Goal: Information Seeking & Learning: Learn about a topic

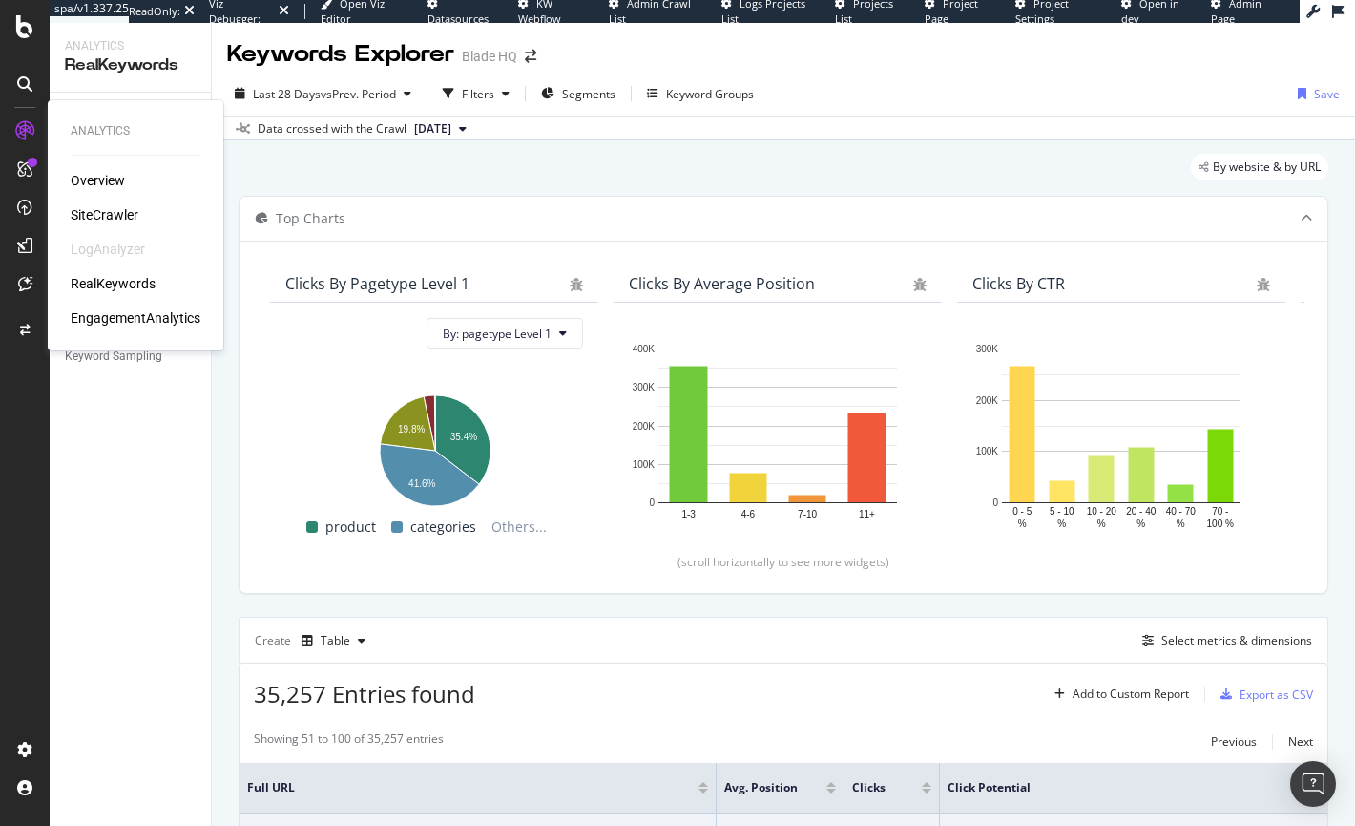
click at [101, 222] on div "SiteCrawler" at bounding box center [105, 214] width 68 height 19
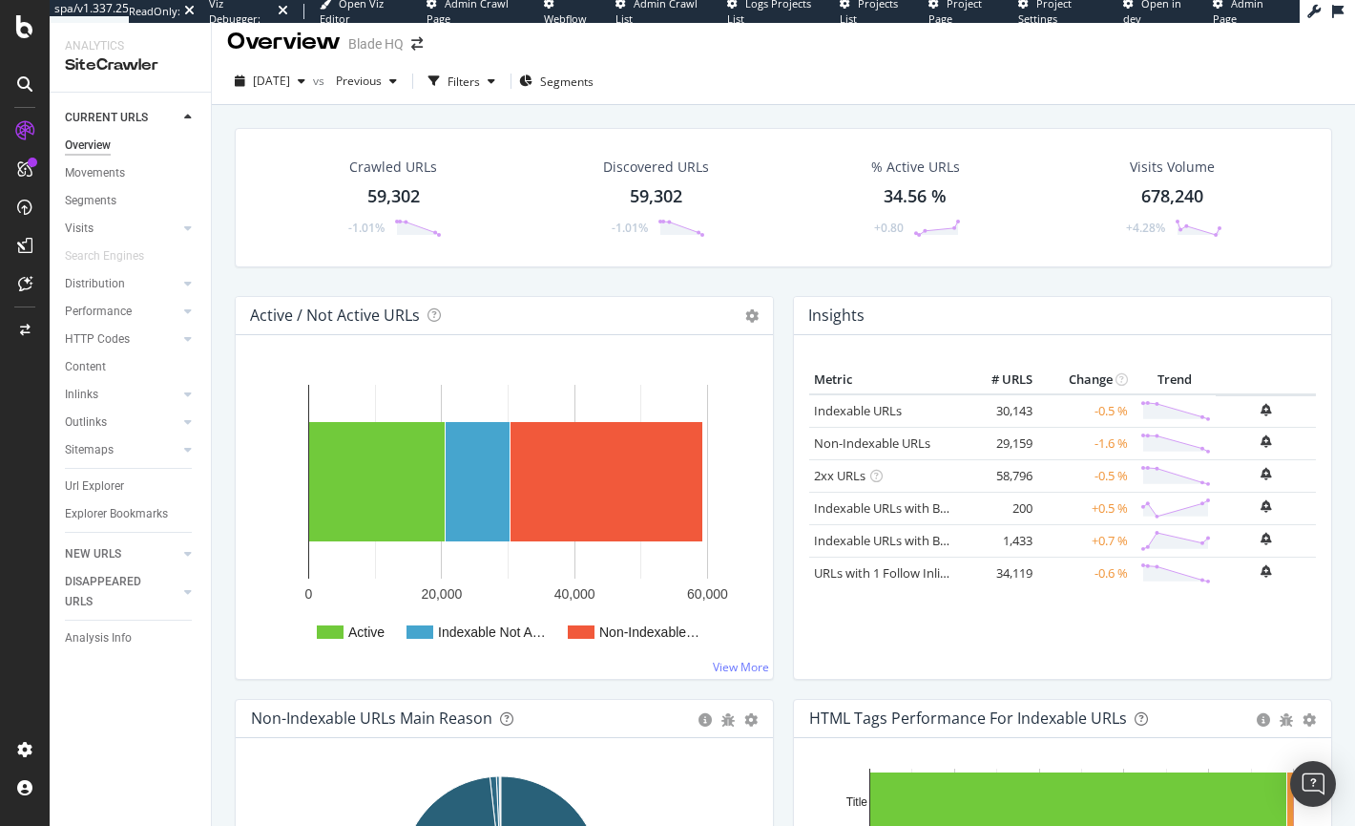
scroll to position [31, 0]
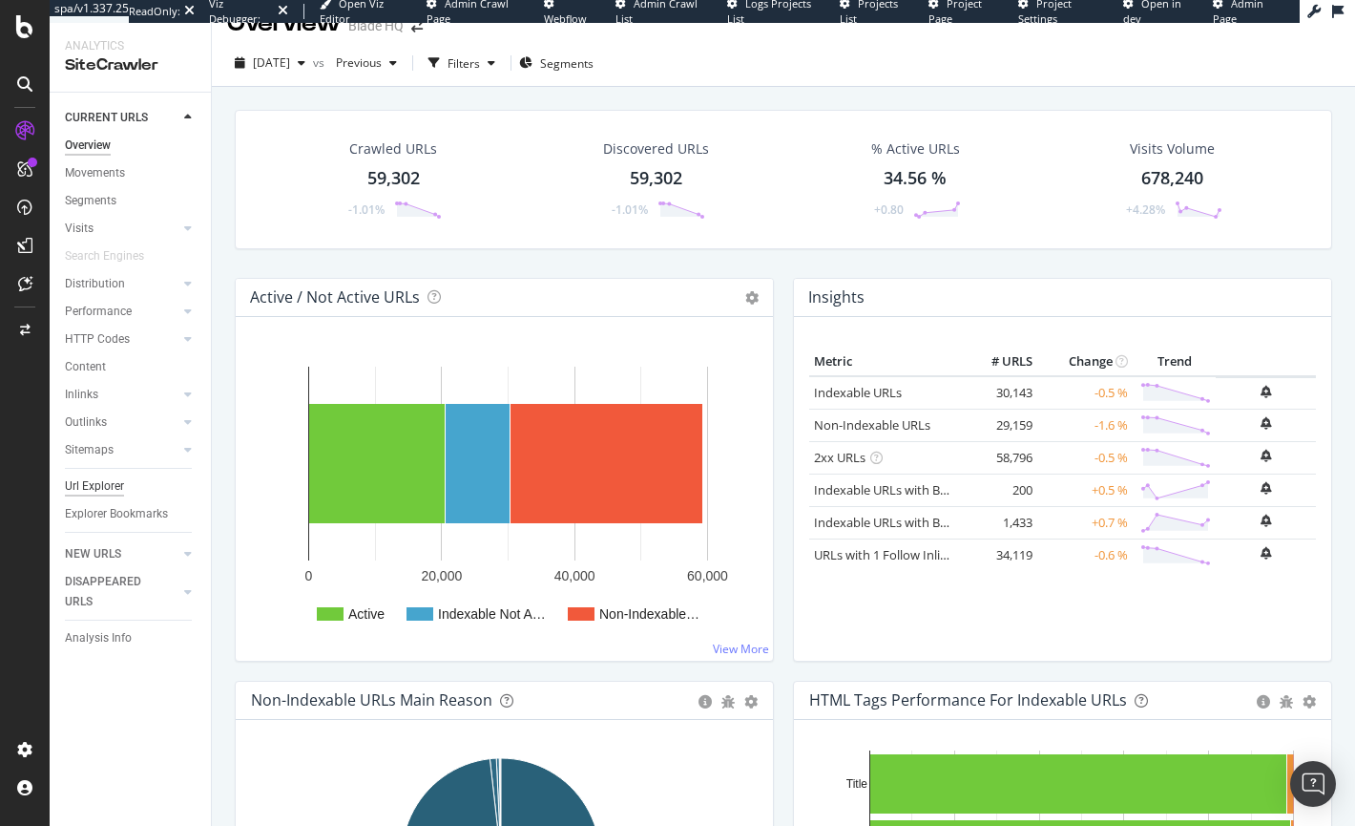
click at [104, 488] on div "Url Explorer" at bounding box center [94, 486] width 59 height 20
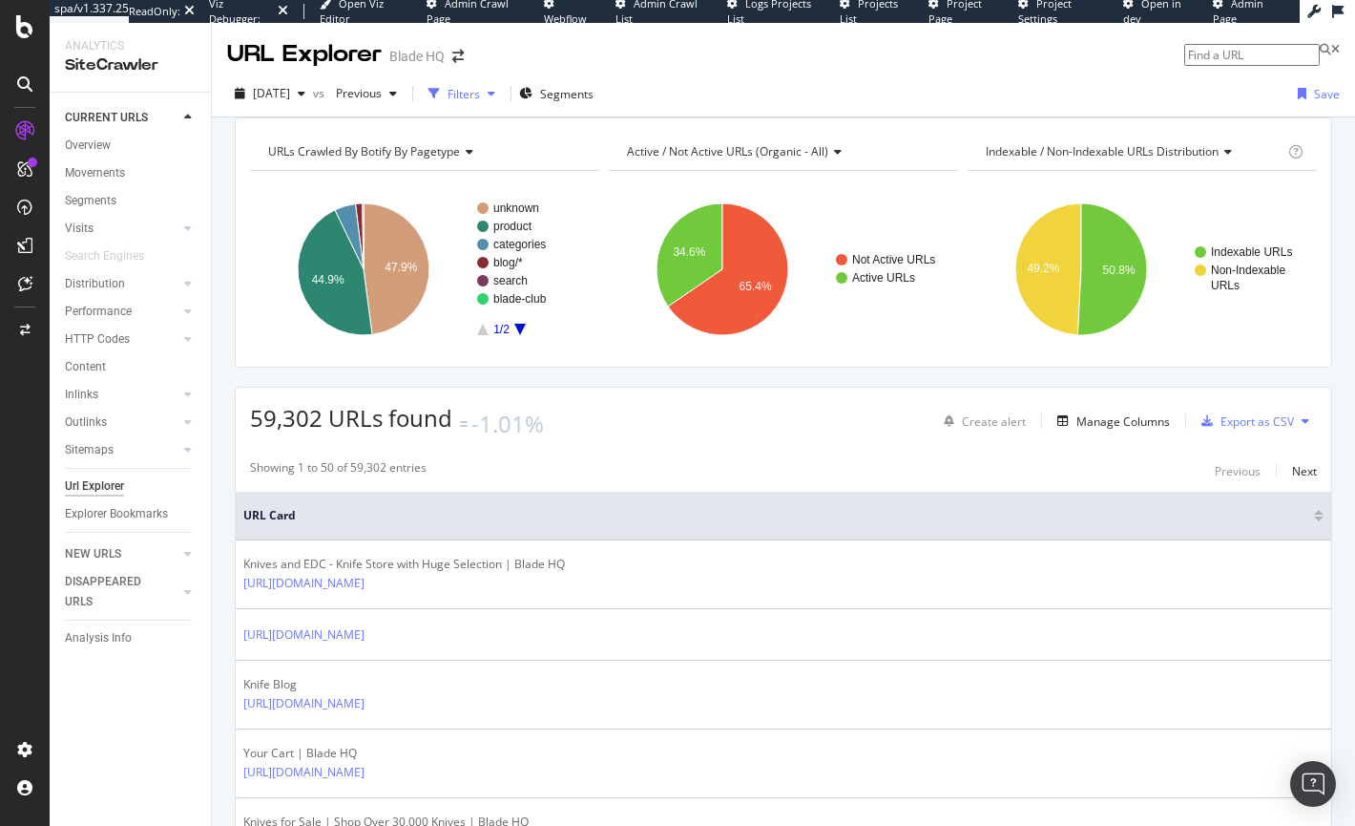
click at [503, 96] on div "button" at bounding box center [491, 93] width 23 height 11
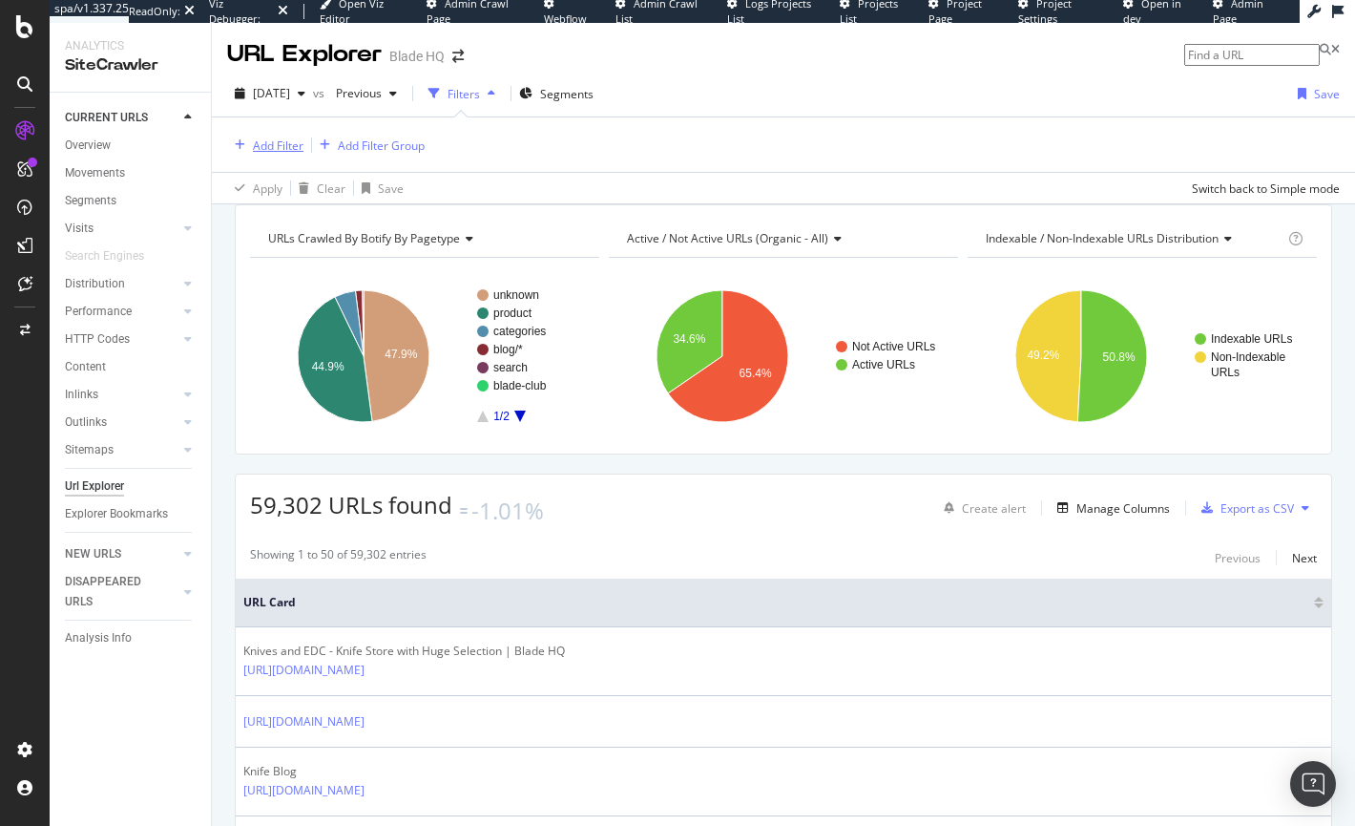
click at [271, 154] on div "Add Filter" at bounding box center [265, 145] width 76 height 21
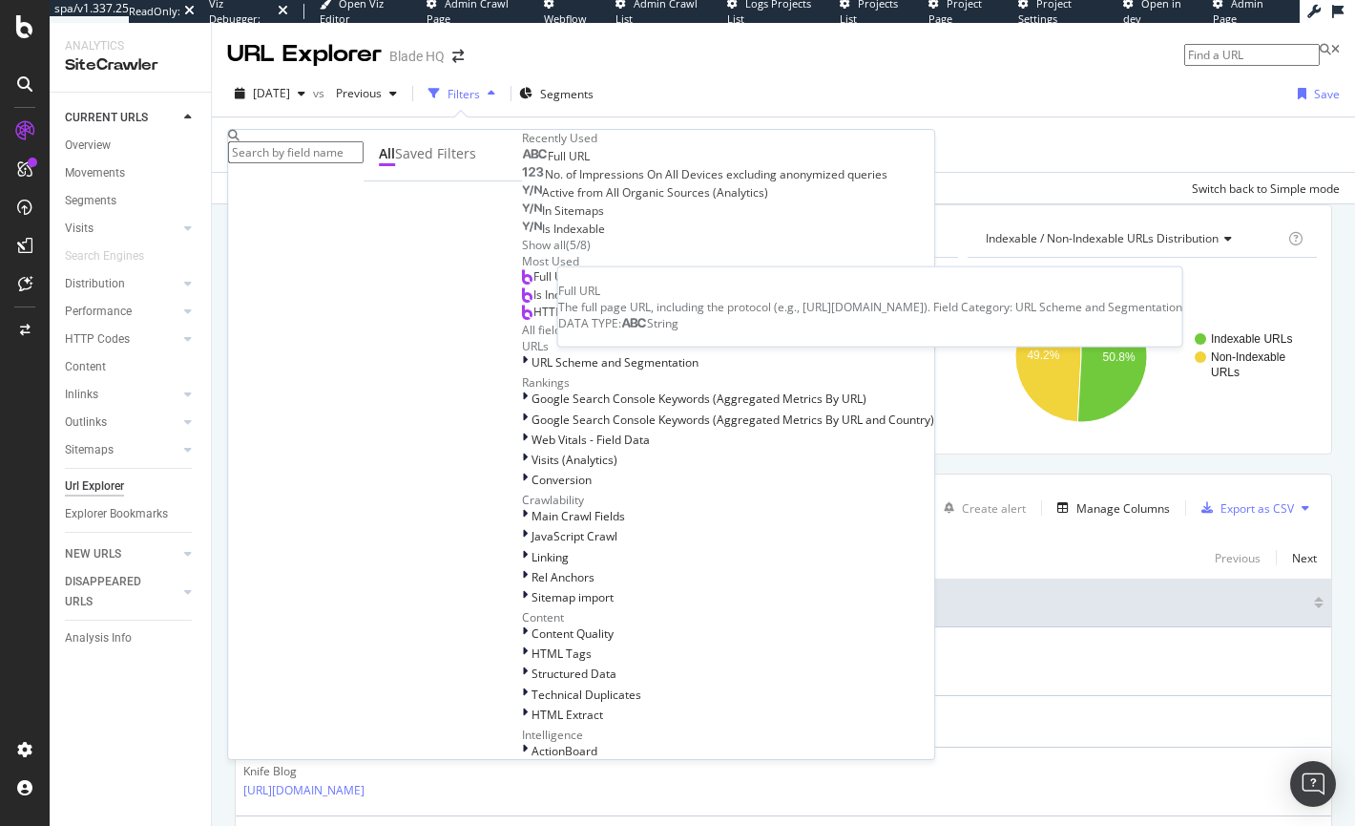
click at [522, 160] on icon at bounding box center [535, 154] width 26 height 11
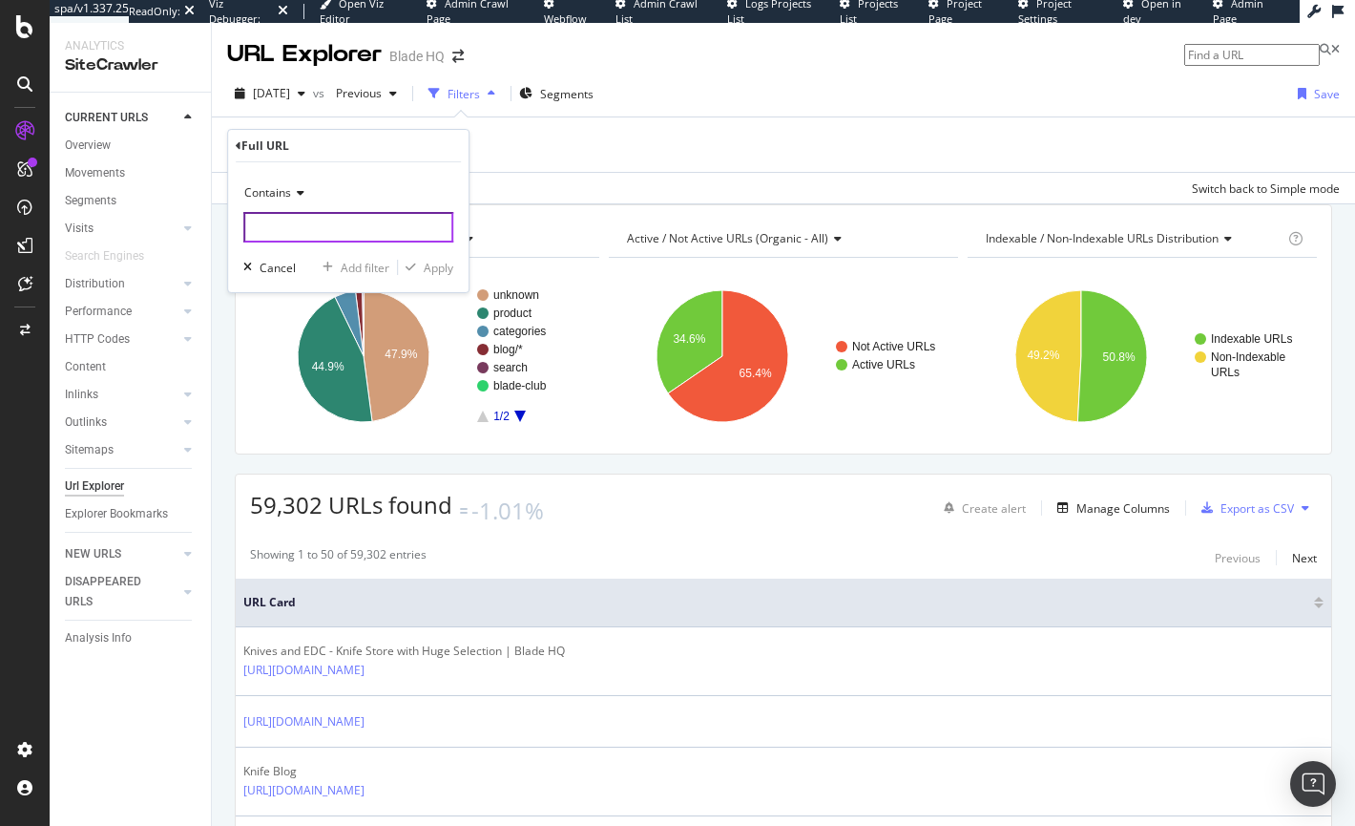
click at [276, 230] on input "text" at bounding box center [348, 227] width 210 height 31
paste input "[URL][DOMAIN_NAME]"
type input "[URL][DOMAIN_NAME]"
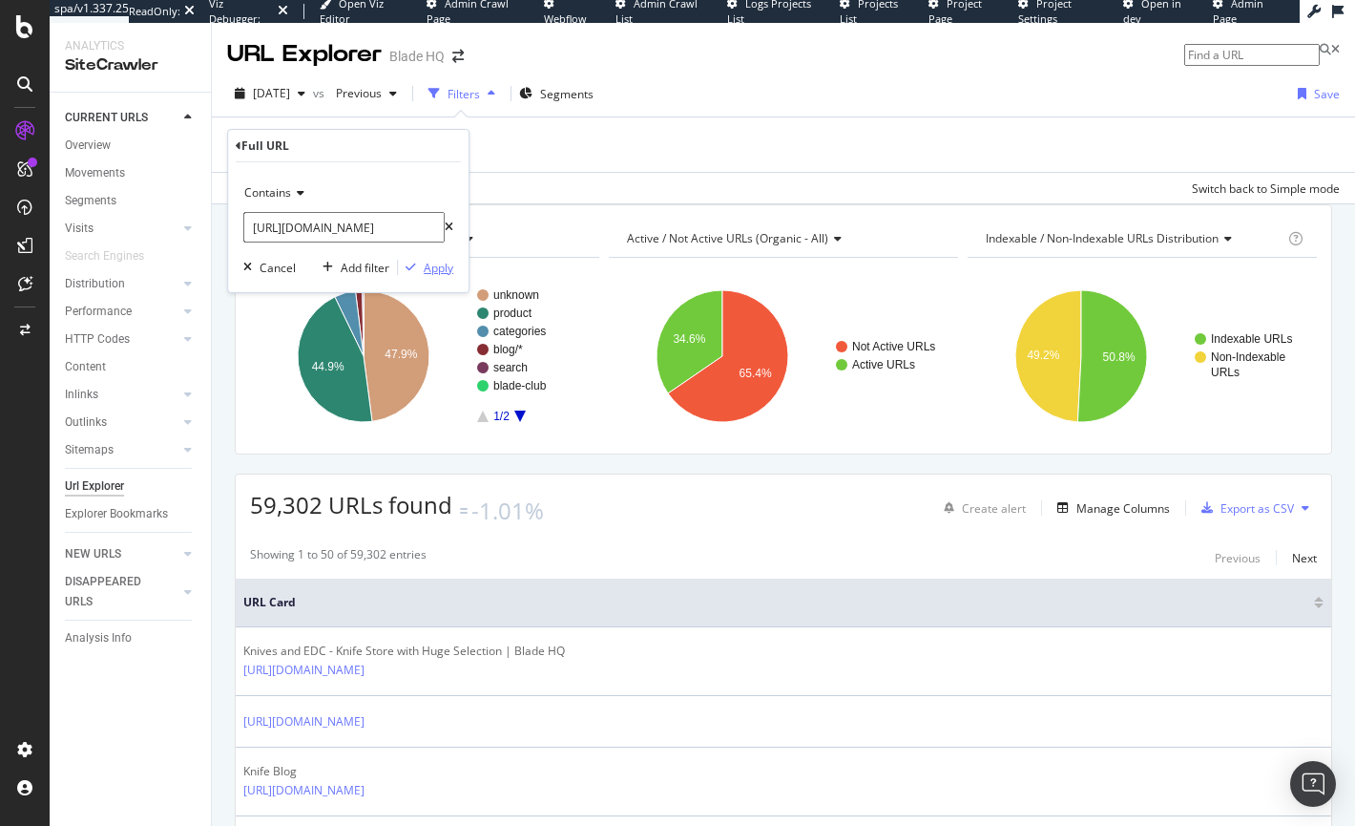
click at [442, 270] on div "Apply" at bounding box center [439, 268] width 30 height 16
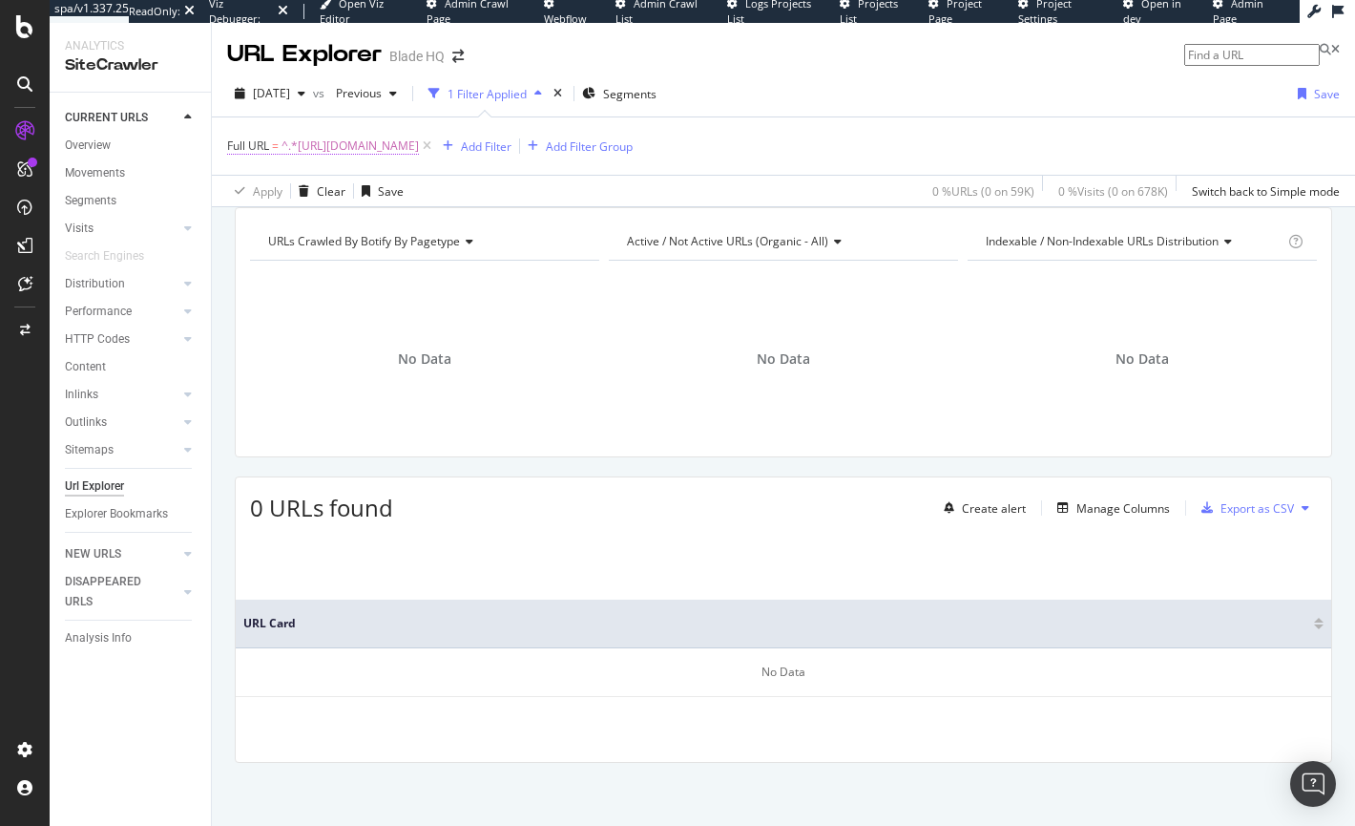
click at [419, 147] on span "^.*[URL][DOMAIN_NAME]" at bounding box center [350, 146] width 137 height 27
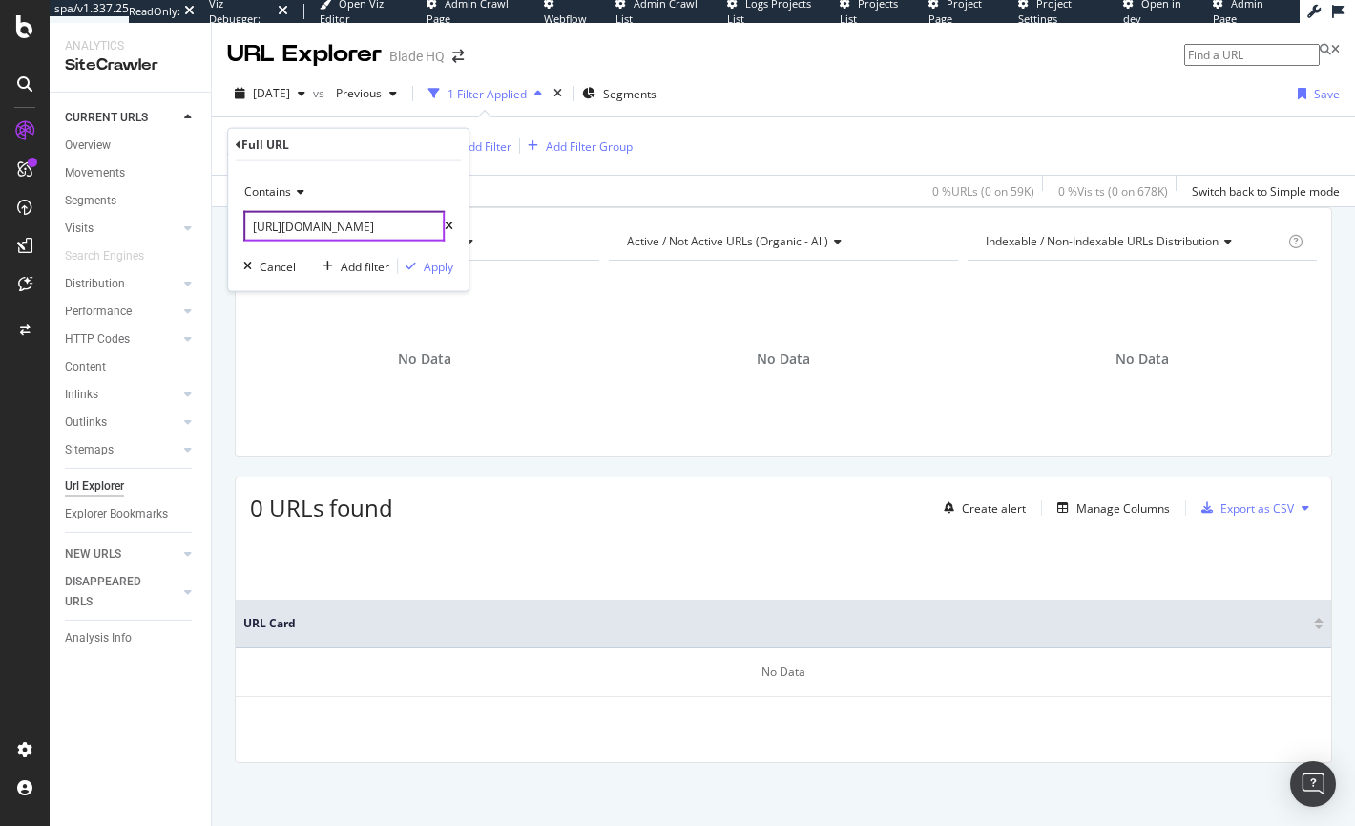
click at [399, 226] on input "[URL][DOMAIN_NAME]" at bounding box center [343, 226] width 201 height 31
drag, startPoint x: 399, startPoint y: 226, endPoint x: 415, endPoint y: 227, distance: 16.3
click at [415, 227] on input "[URL][DOMAIN_NAME]" at bounding box center [343, 226] width 201 height 31
click at [381, 228] on input "[URL][DOMAIN_NAME]" at bounding box center [343, 226] width 201 height 31
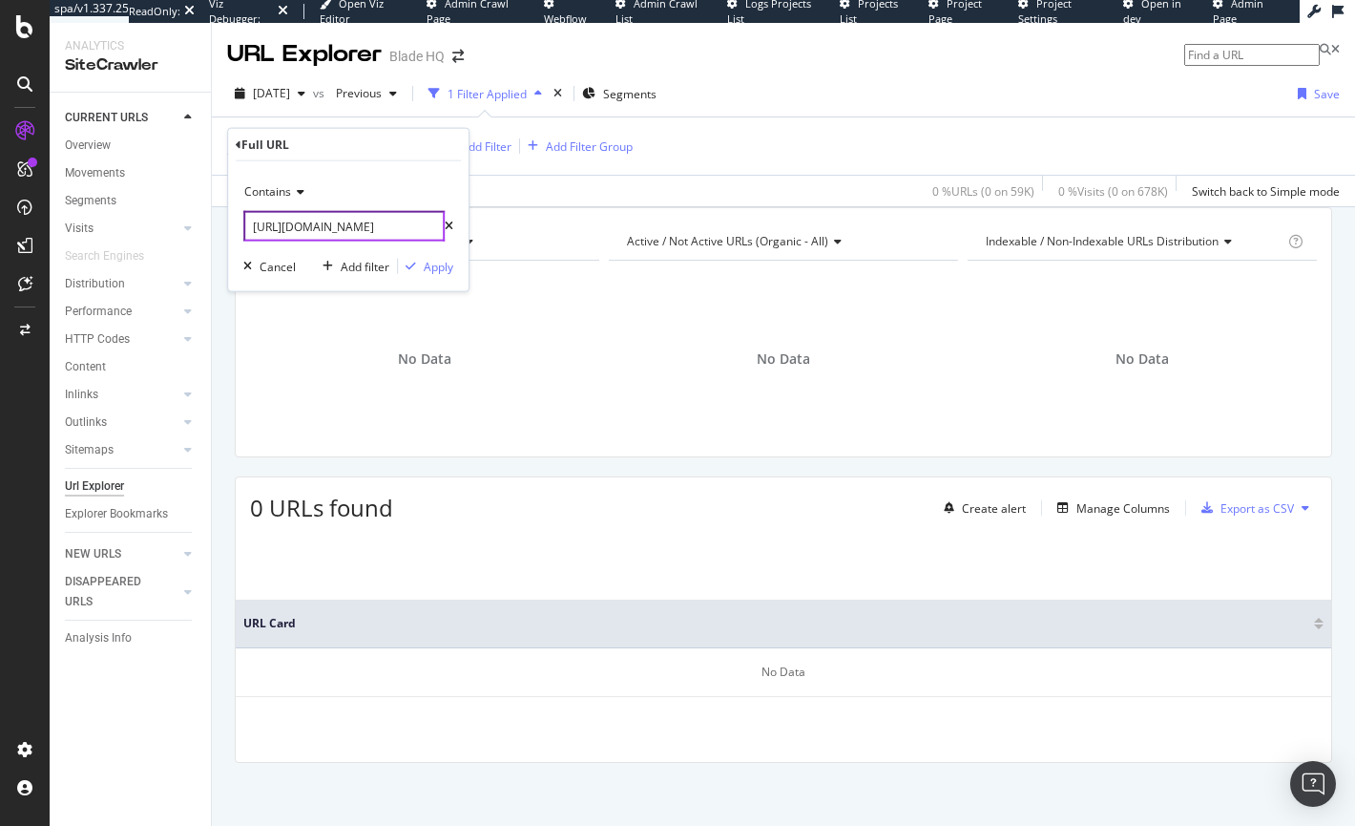
drag, startPoint x: 372, startPoint y: 228, endPoint x: 478, endPoint y: 239, distance: 106.5
click at [478, 239] on body "spa/v1.337.25 ReadOnly: Viz Debugger: Open Viz Editor Admin Crawl Page Webflow …" at bounding box center [677, 413] width 1355 height 826
type input "[URL][DOMAIN_NAME]"
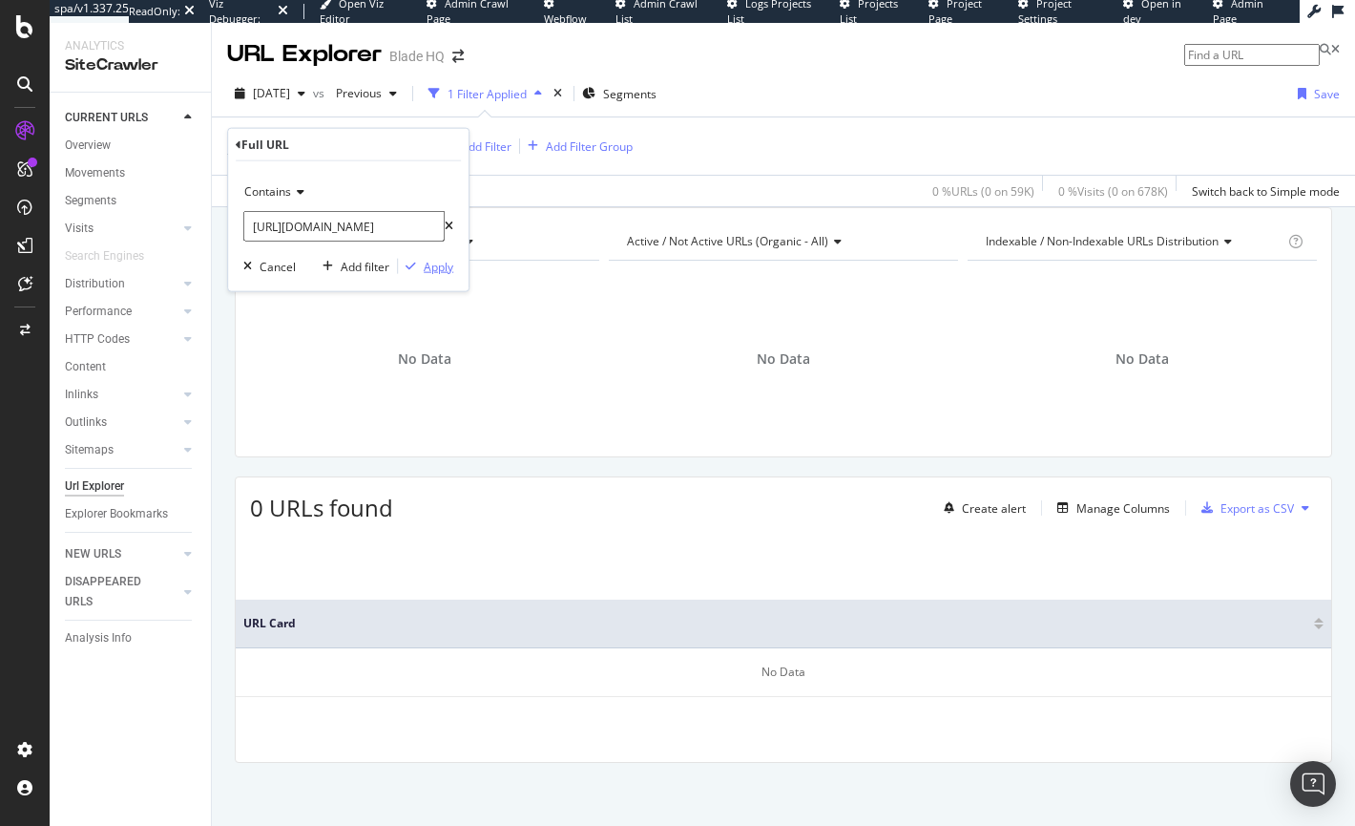
click at [442, 267] on div "Apply" at bounding box center [439, 266] width 30 height 16
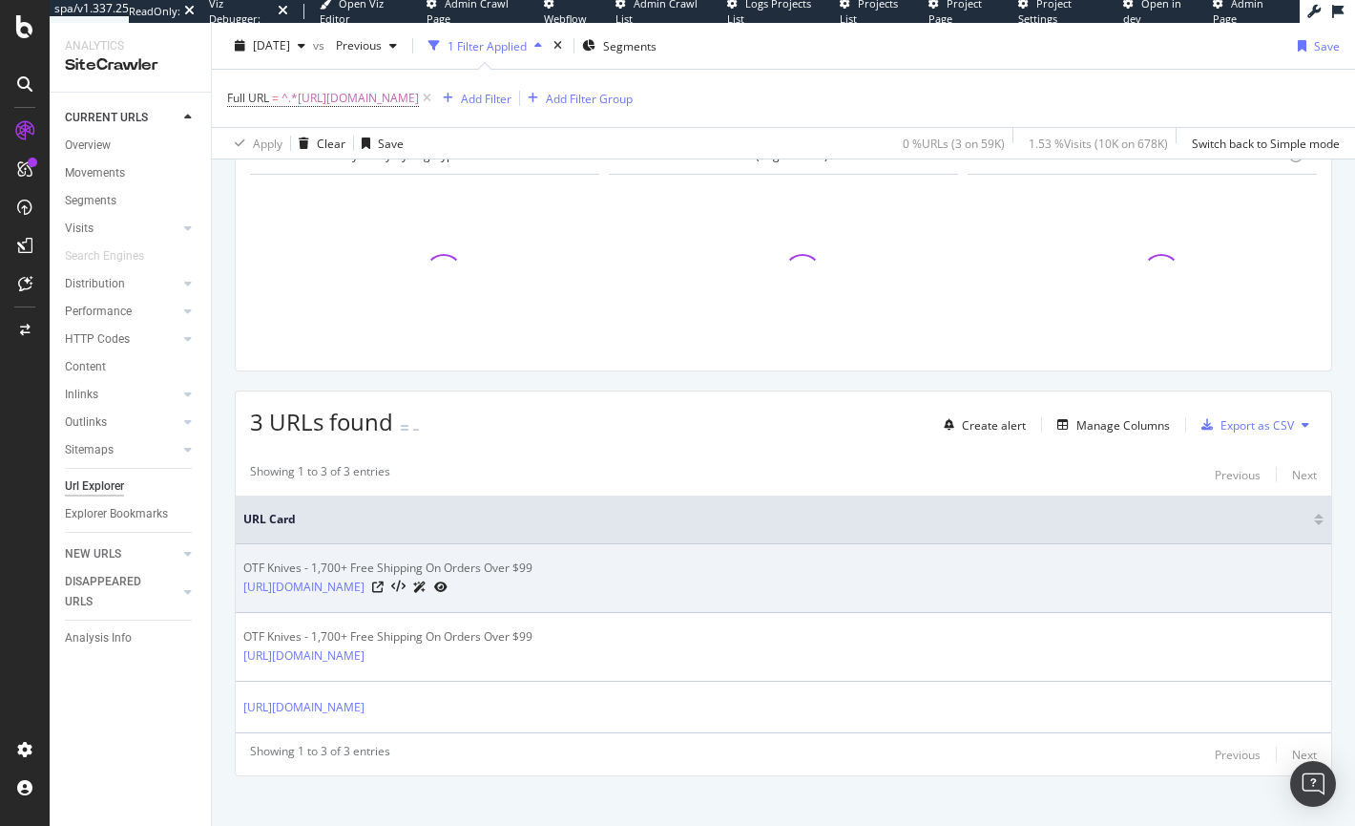
scroll to position [119, 0]
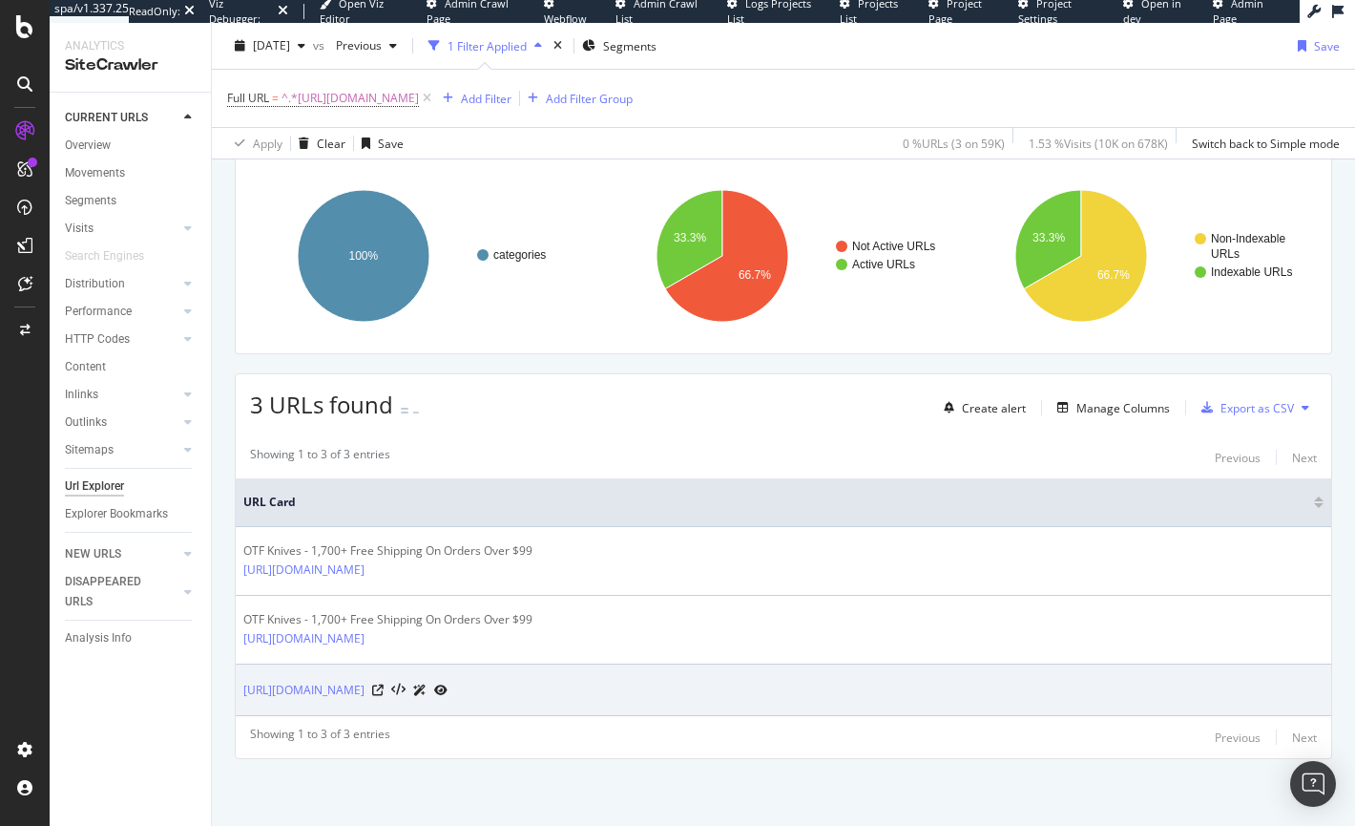
click at [448, 689] on icon at bounding box center [440, 689] width 13 height 11
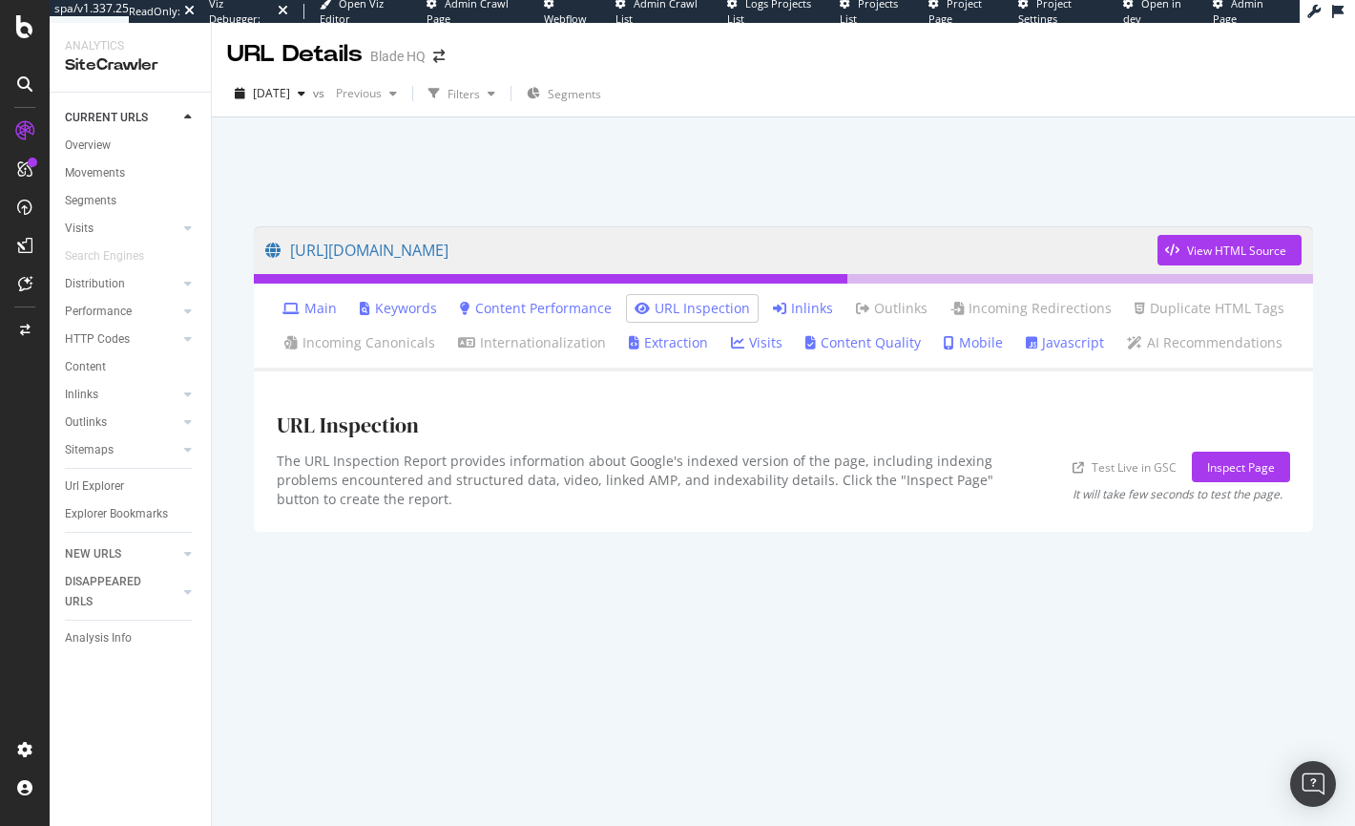
click at [314, 310] on link "Main" at bounding box center [310, 308] width 54 height 19
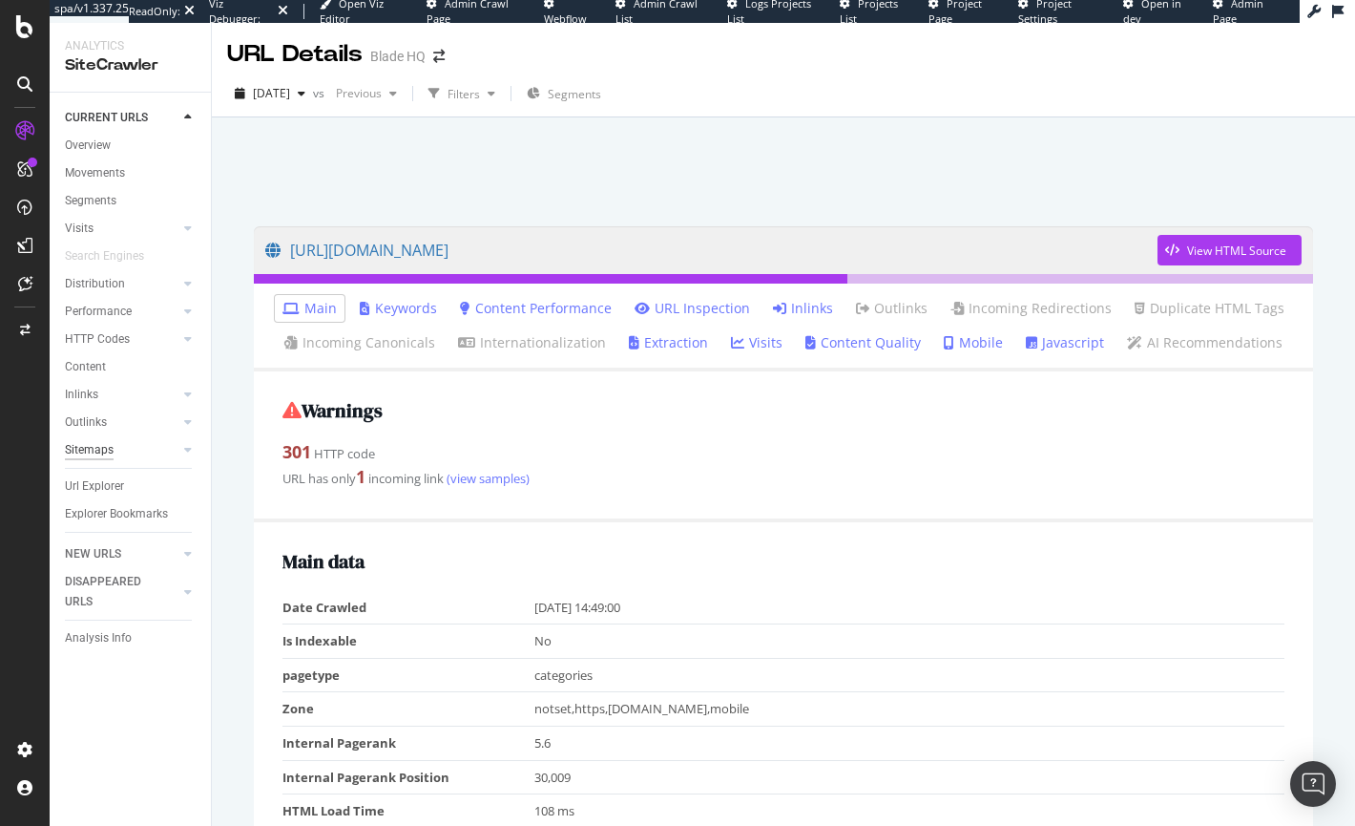
click at [67, 454] on div "Sitemaps" at bounding box center [89, 450] width 49 height 20
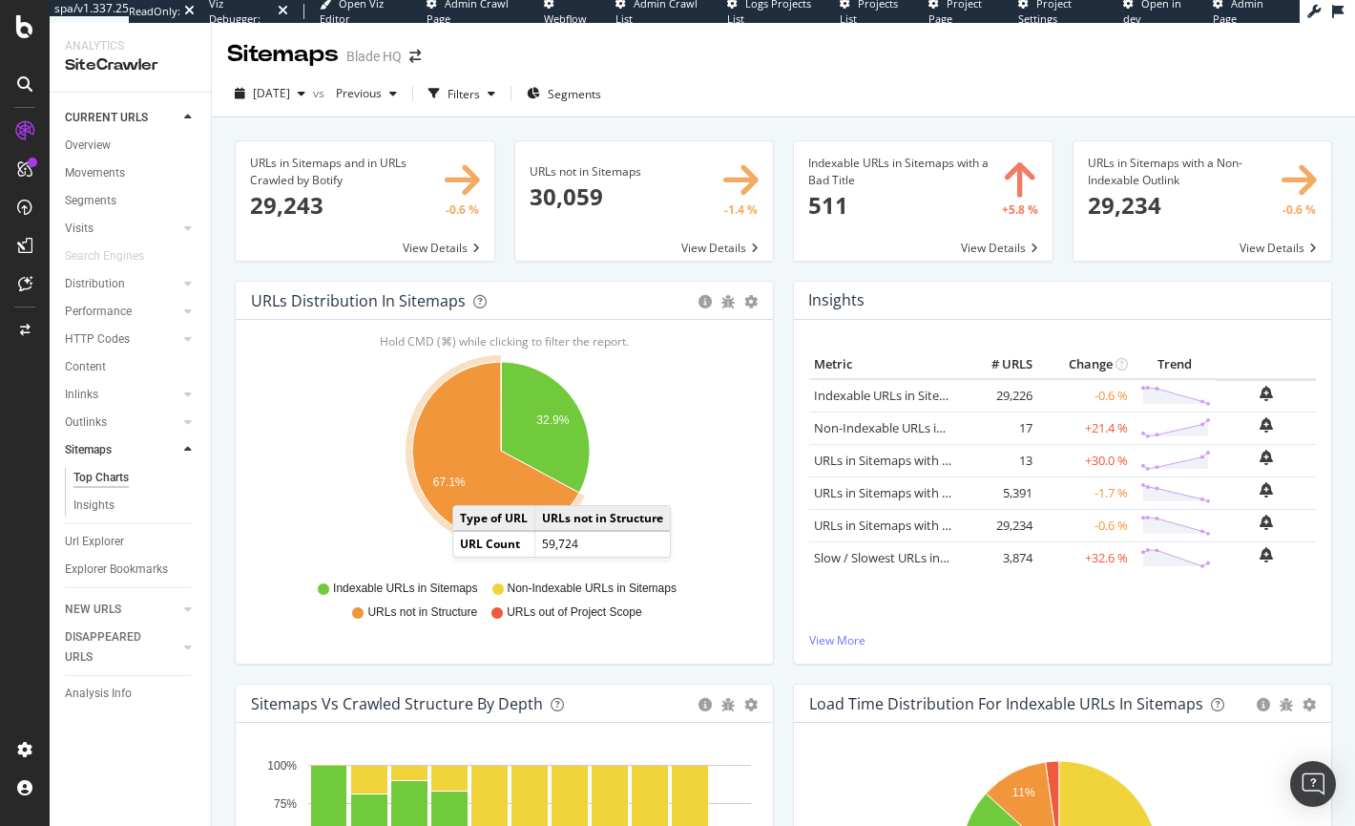
click at [472, 486] on icon "A chart." at bounding box center [495, 451] width 167 height 178
click at [476, 482] on icon "A chart." at bounding box center [495, 451] width 167 height 178
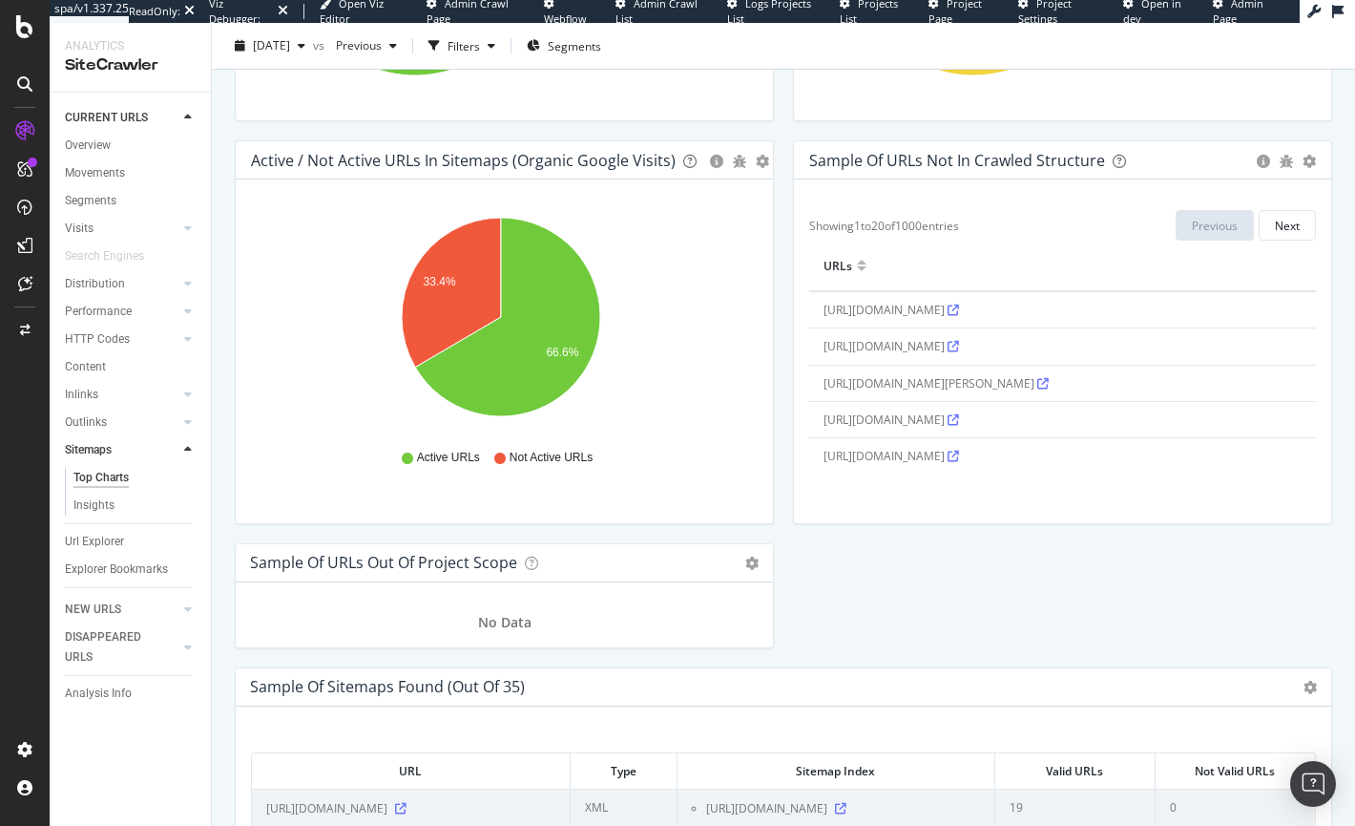
scroll to position [1751, 0]
click at [1275, 228] on div "Next" at bounding box center [1287, 227] width 25 height 16
click at [1275, 233] on div "Next" at bounding box center [1287, 226] width 25 height 27
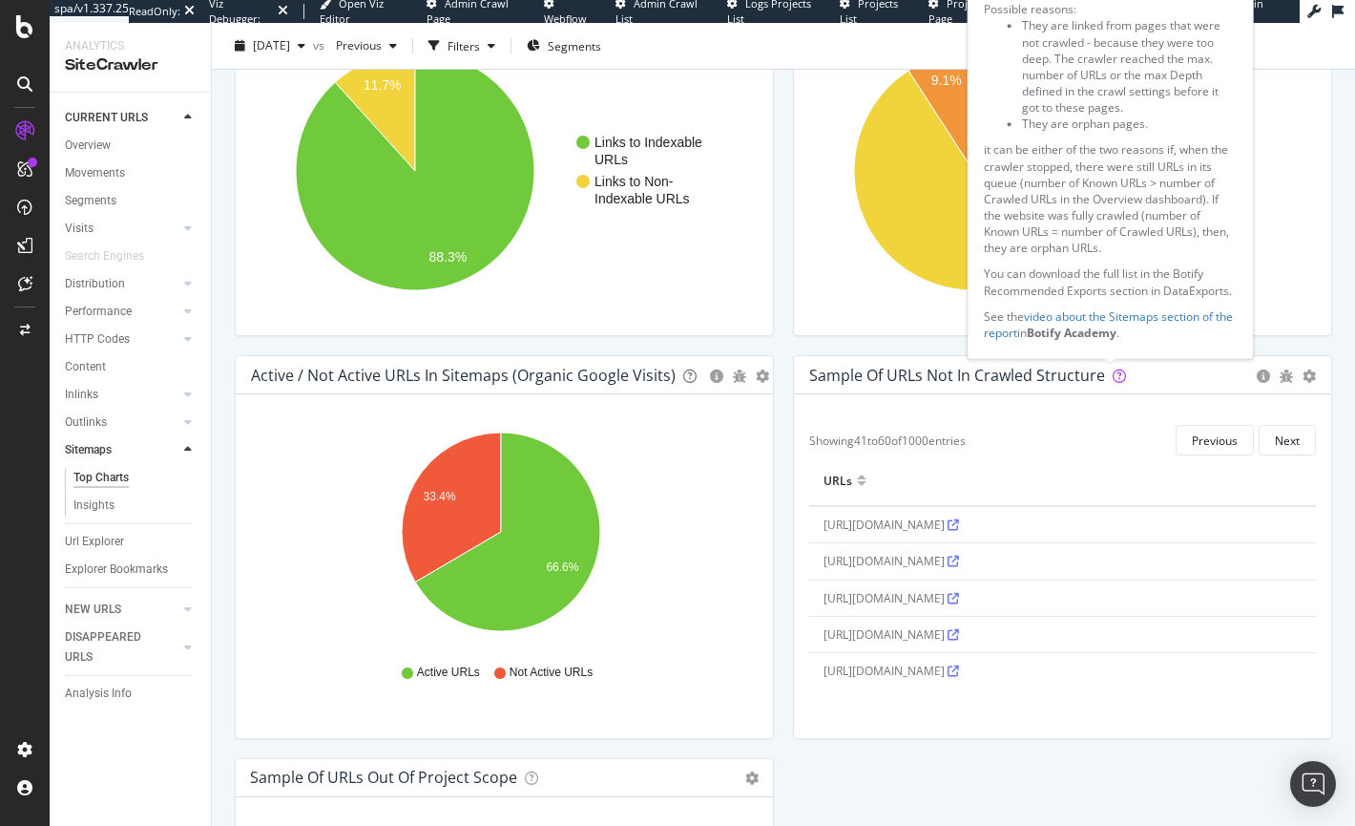
scroll to position [1533, 0]
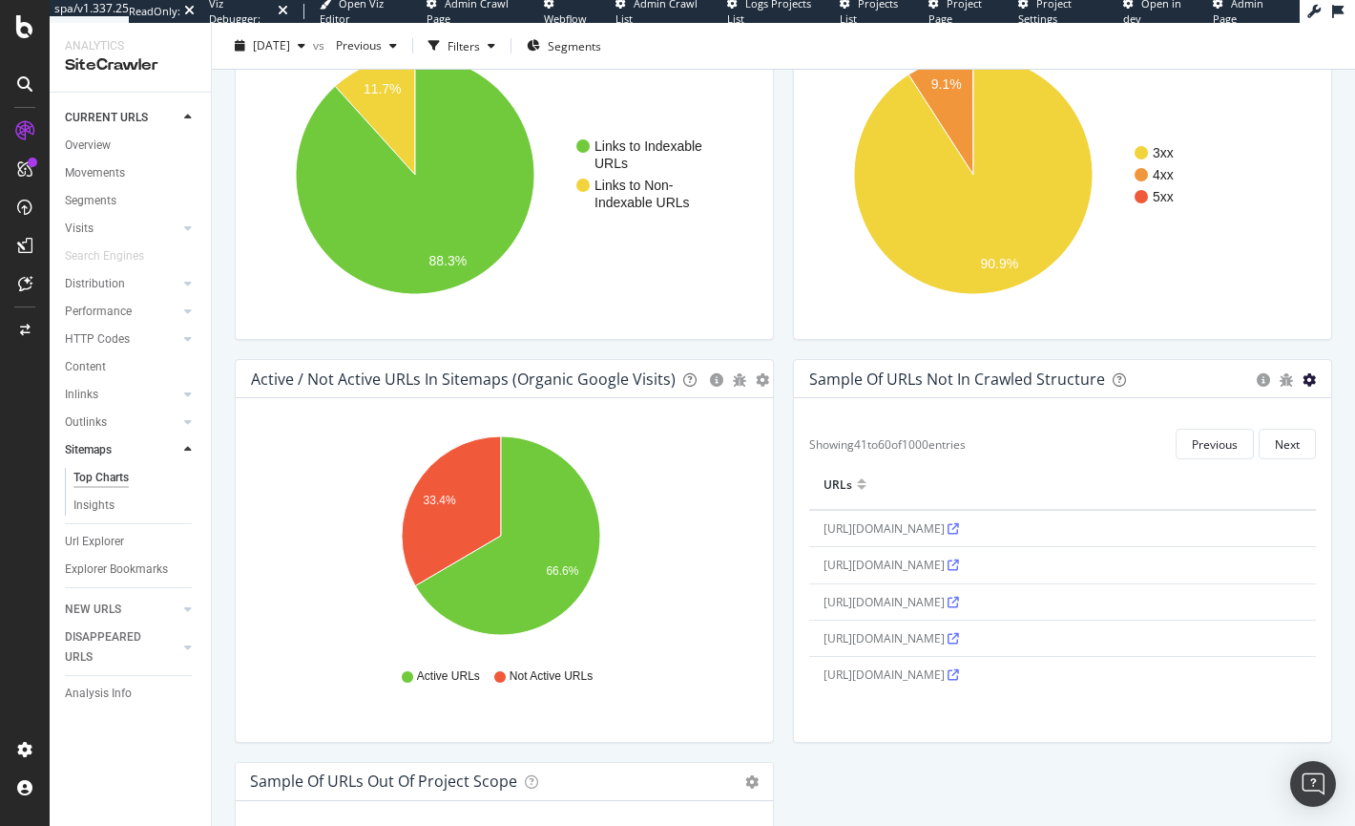
click at [1303, 379] on icon "gear" at bounding box center [1309, 379] width 13 height 13
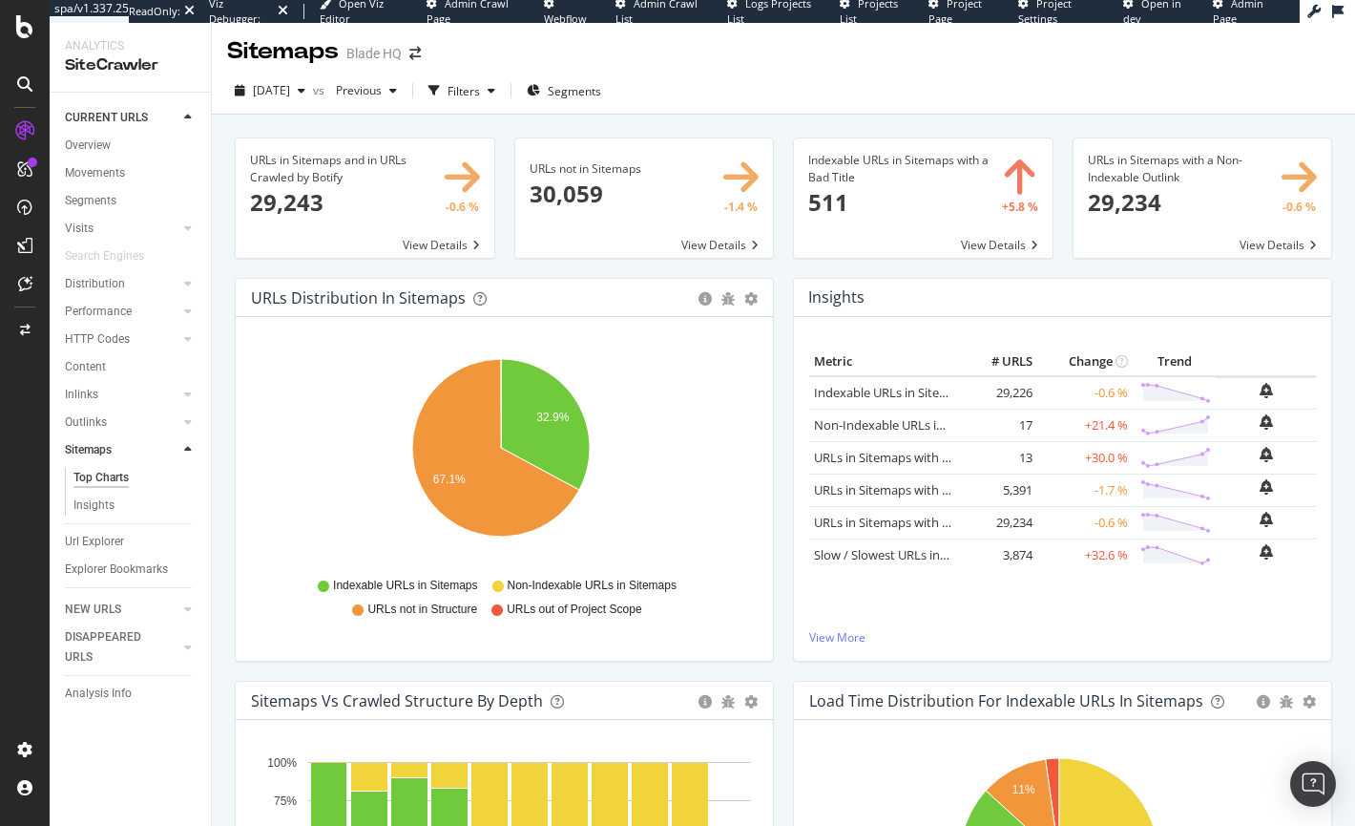
scroll to position [0, 0]
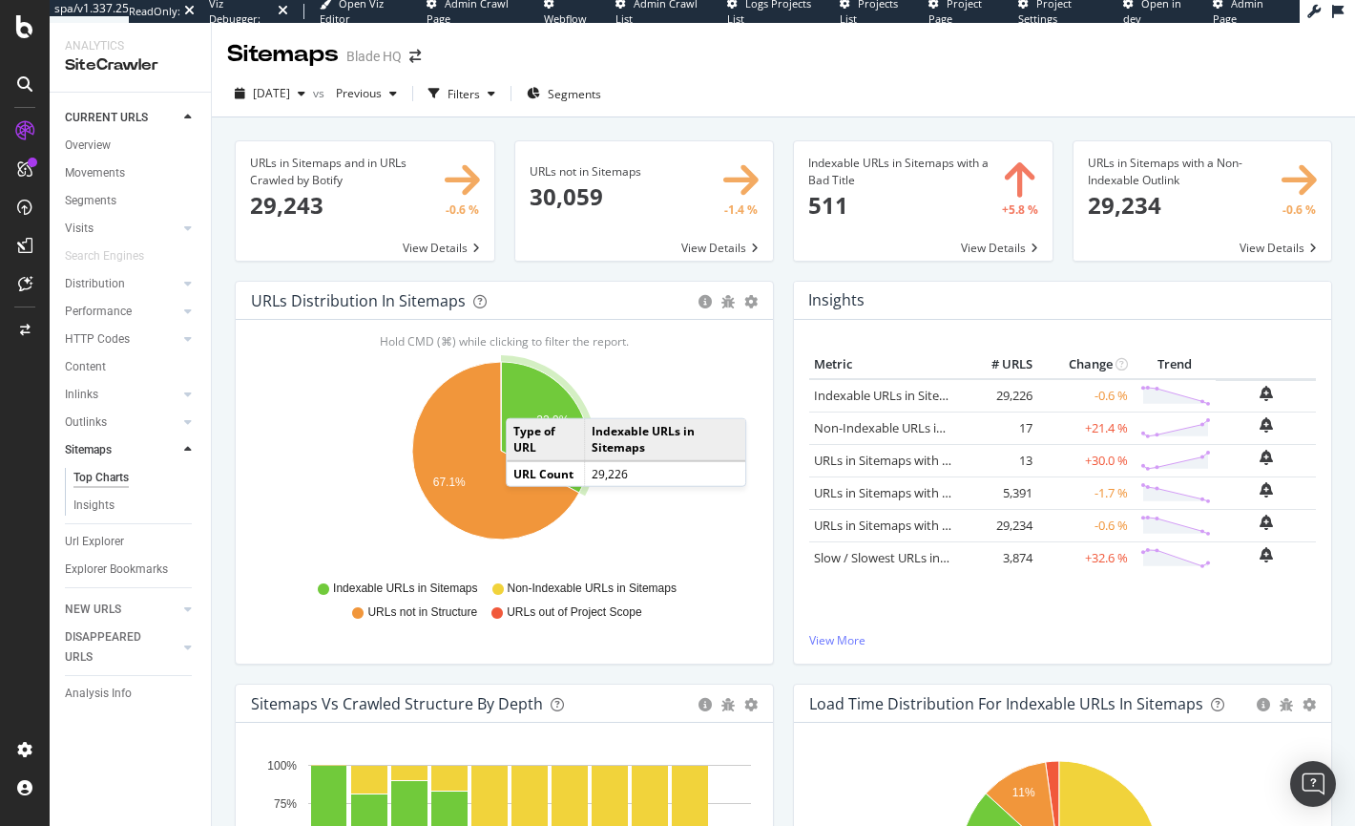
click at [568, 166] on span at bounding box center [644, 200] width 259 height 119
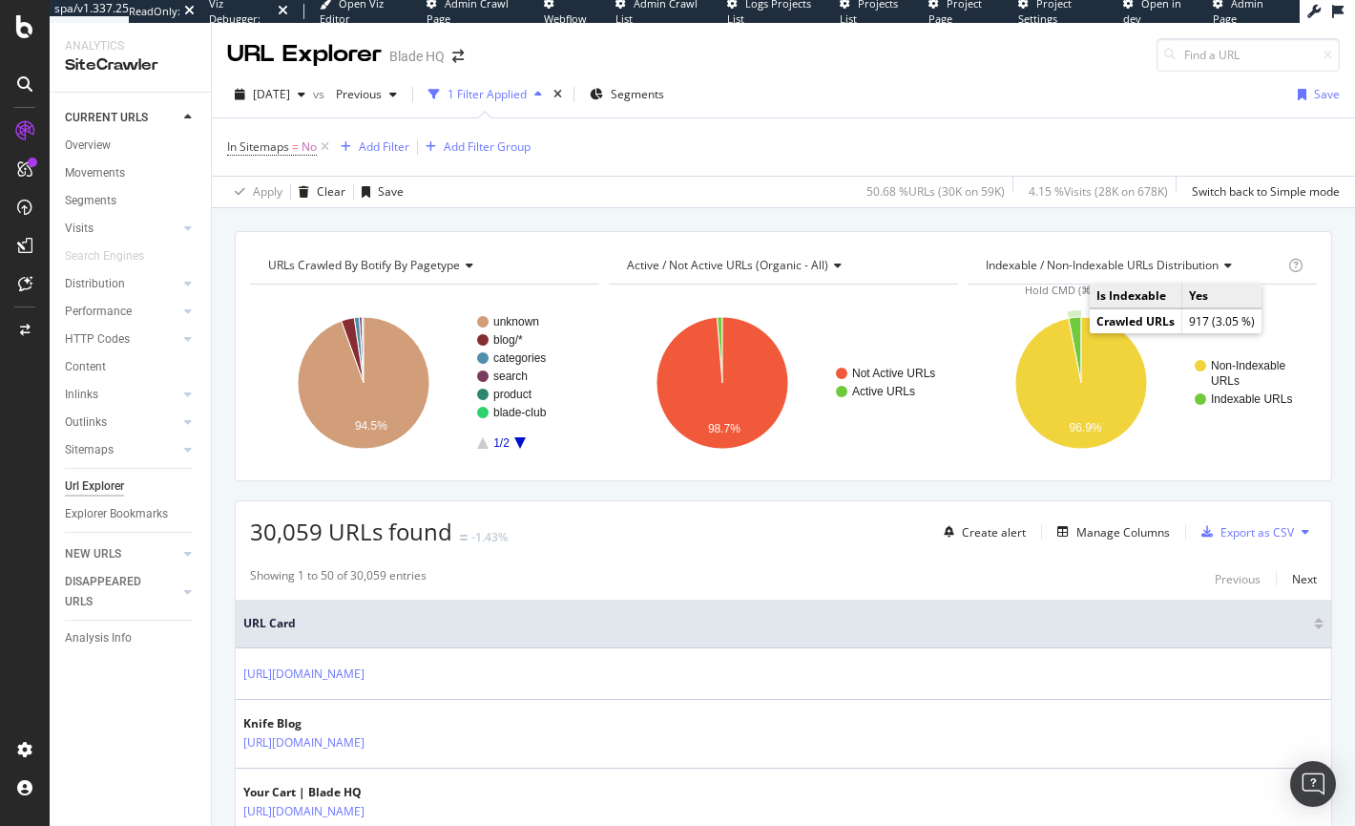
click at [1069, 332] on icon "A chart." at bounding box center [1075, 350] width 12 height 66
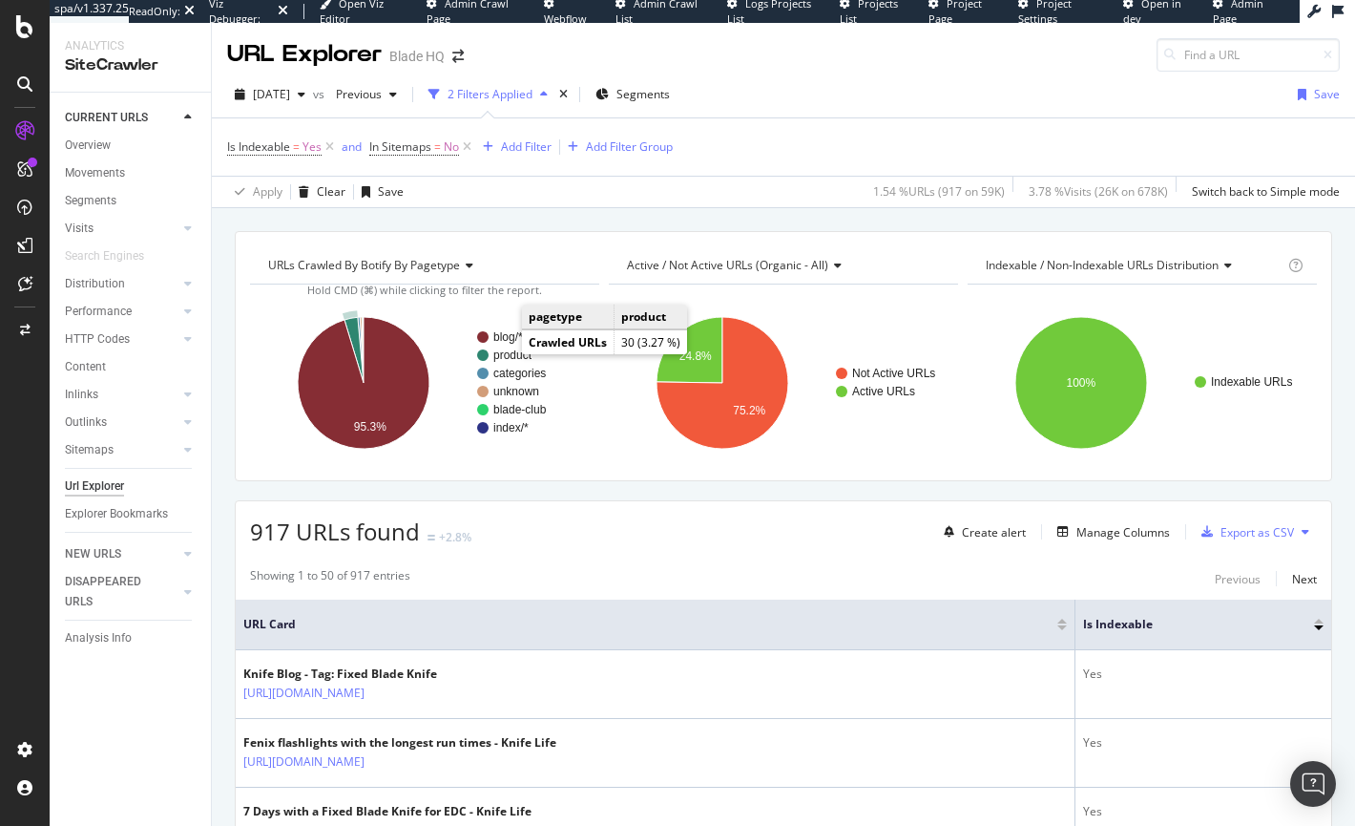
click at [519, 354] on text "product" at bounding box center [512, 354] width 39 height 13
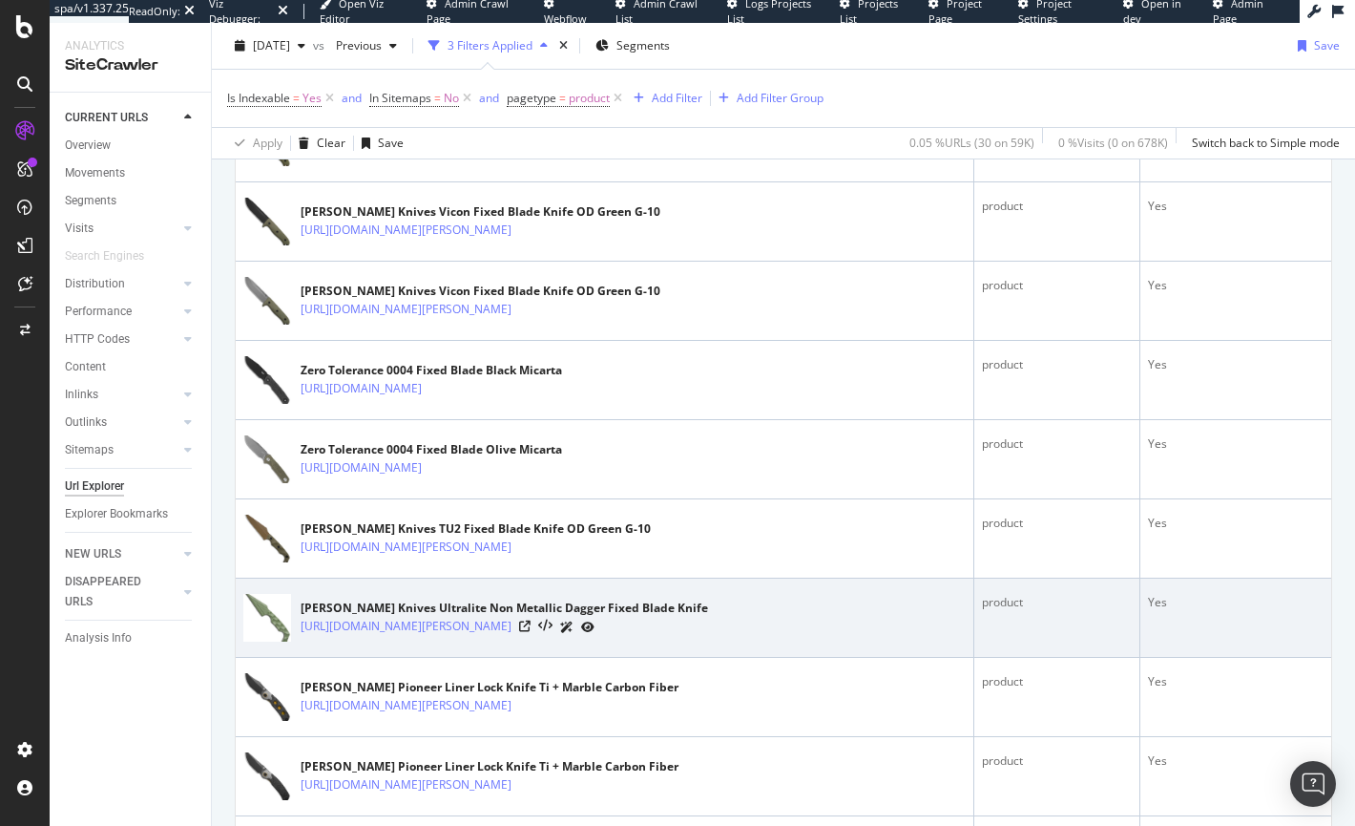
scroll to position [2307, 0]
